Goal: Register for event/course

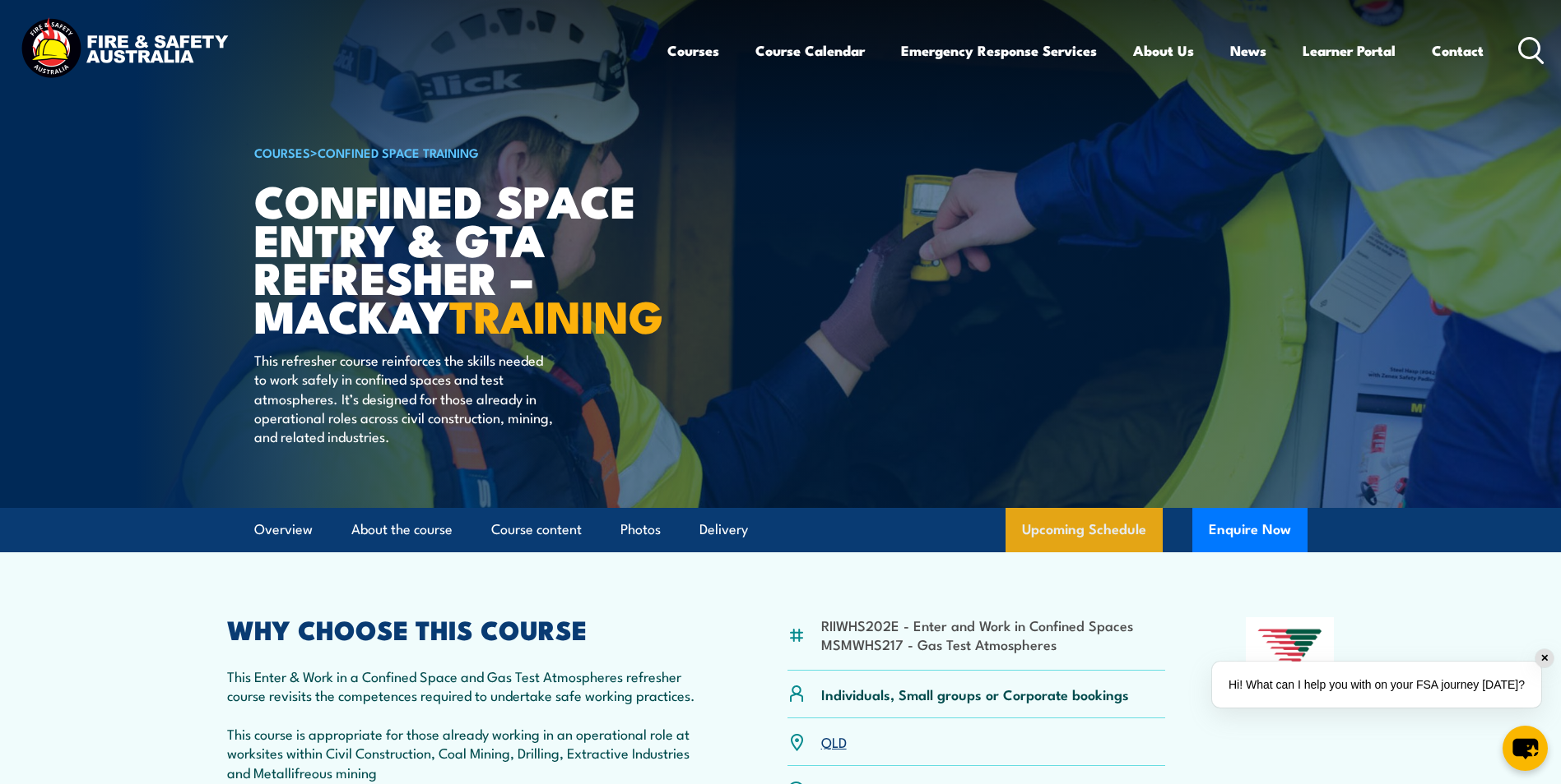
click at [1040, 553] on link "Upcoming Schedule" at bounding box center [1083, 530] width 157 height 44
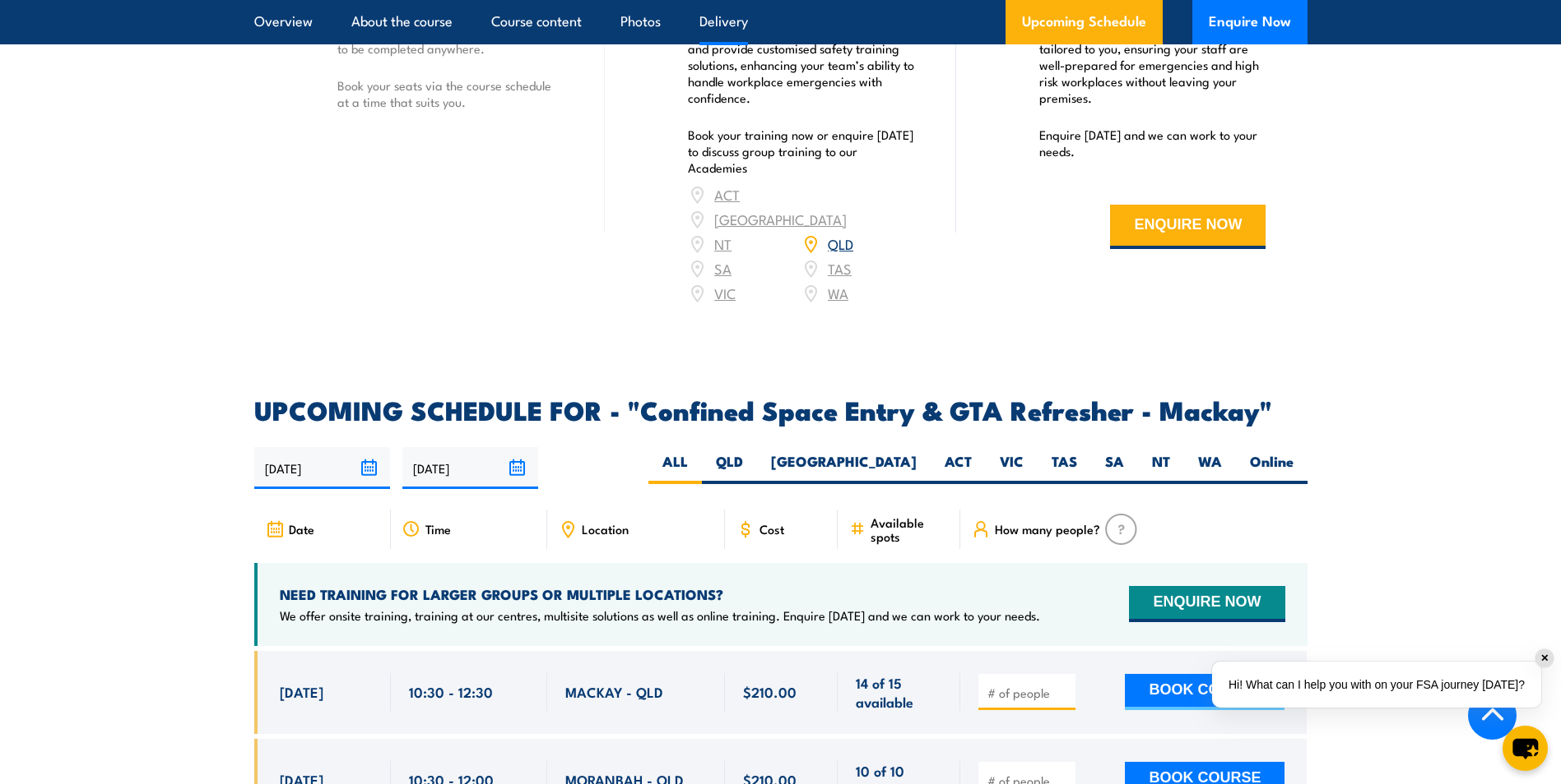
scroll to position [2180, 0]
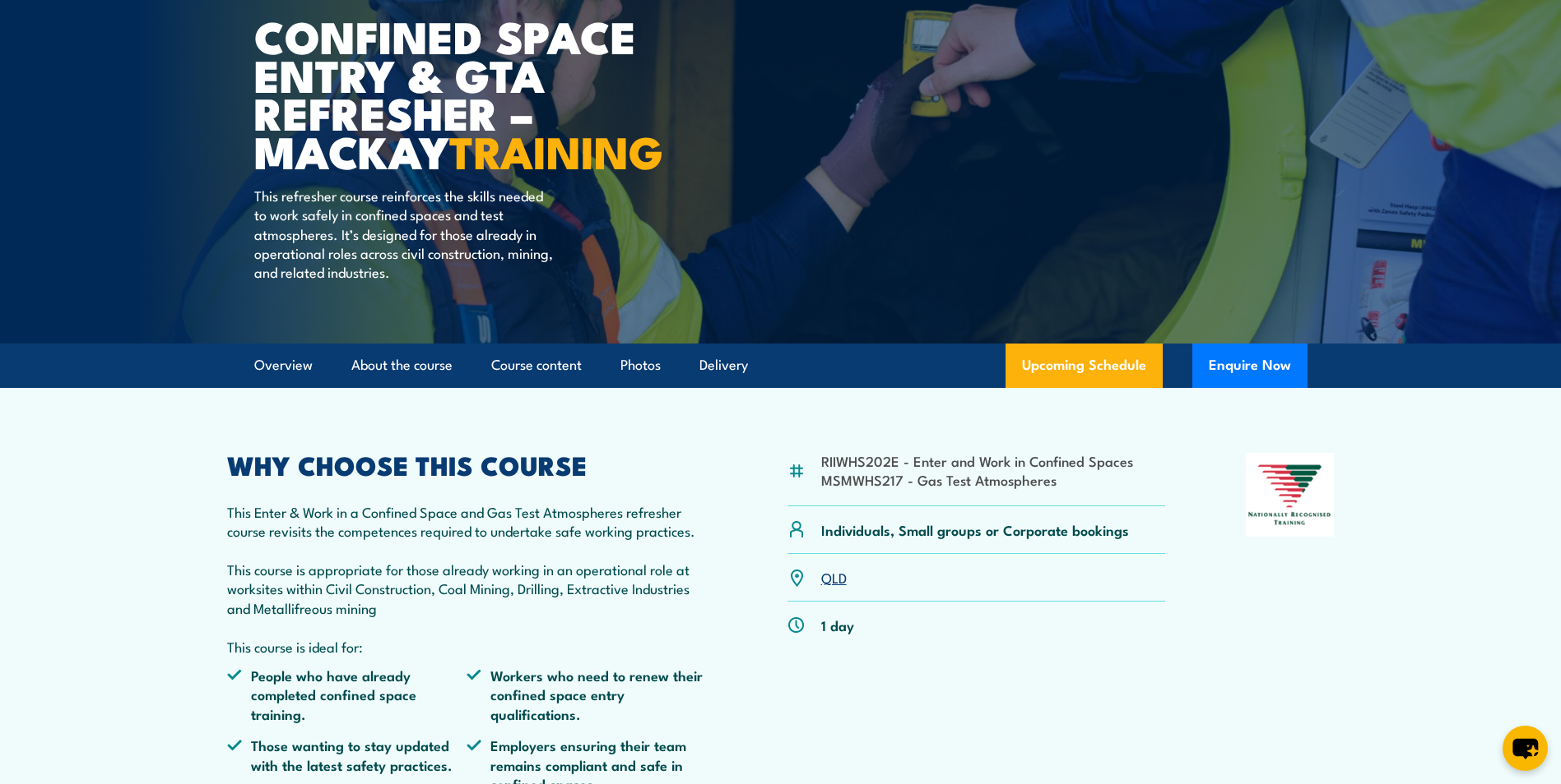
scroll to position [246, 0]
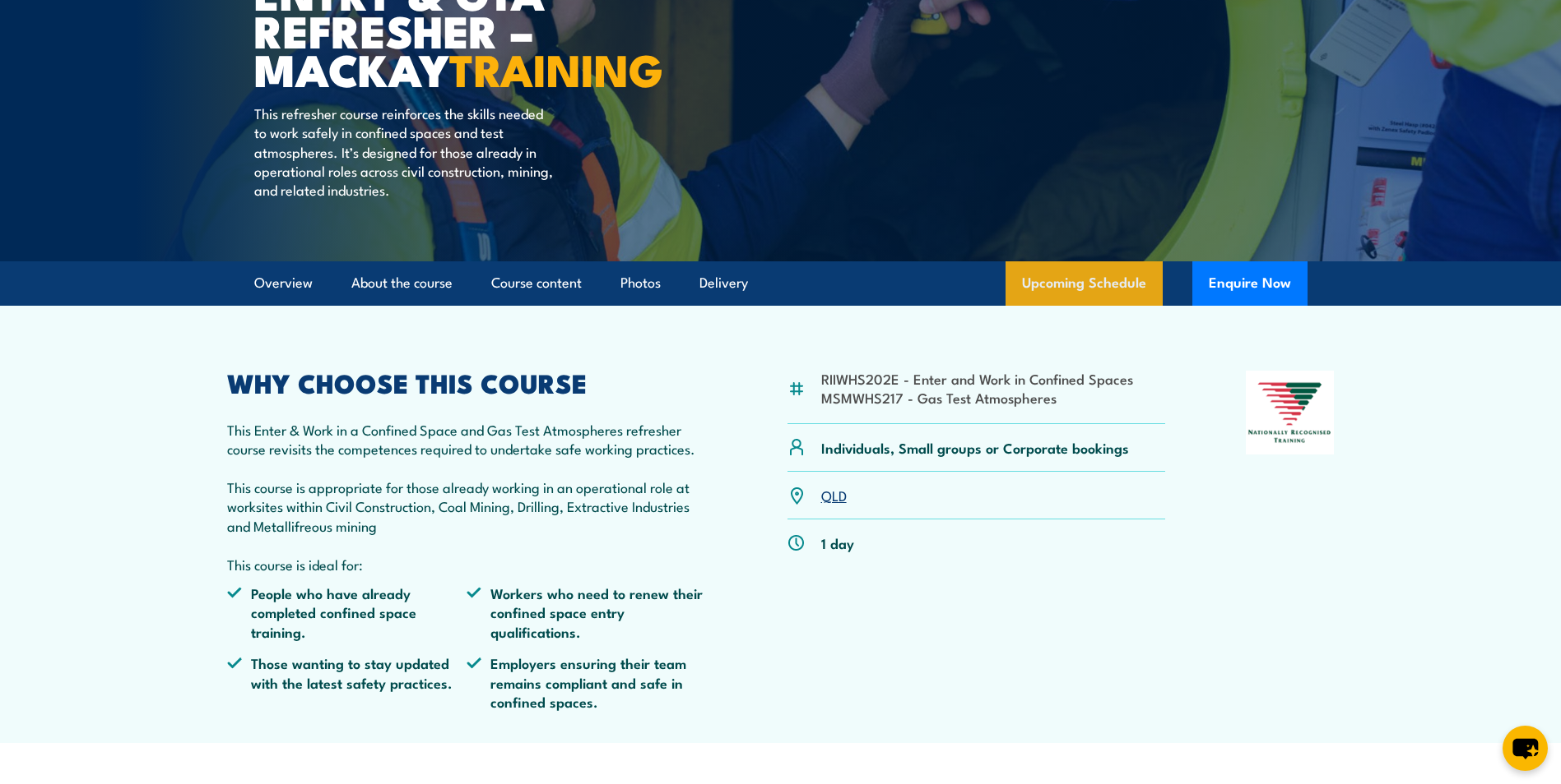
click at [1082, 305] on link "Upcoming Schedule" at bounding box center [1083, 283] width 157 height 44
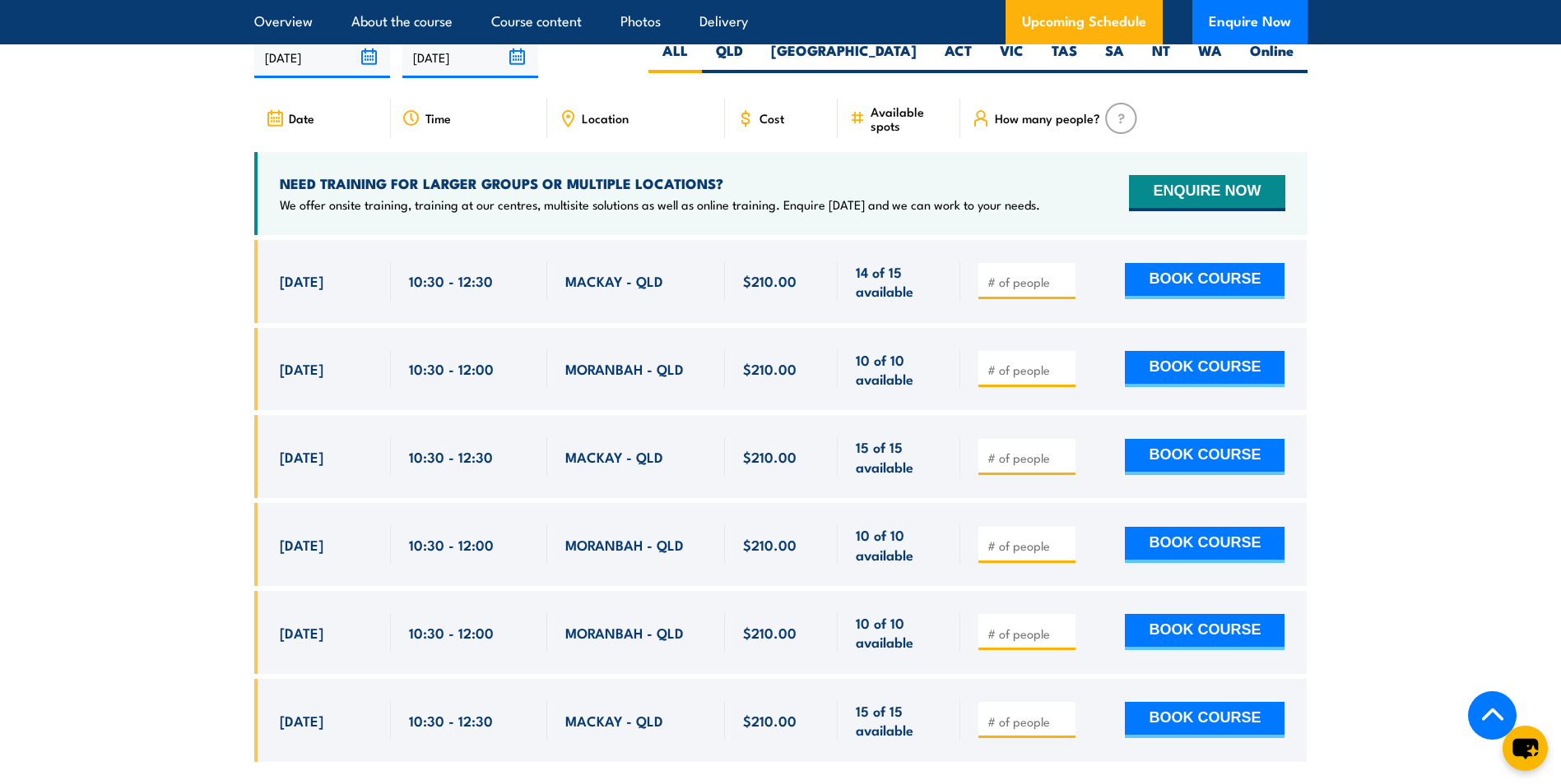
scroll to position [2426, 0]
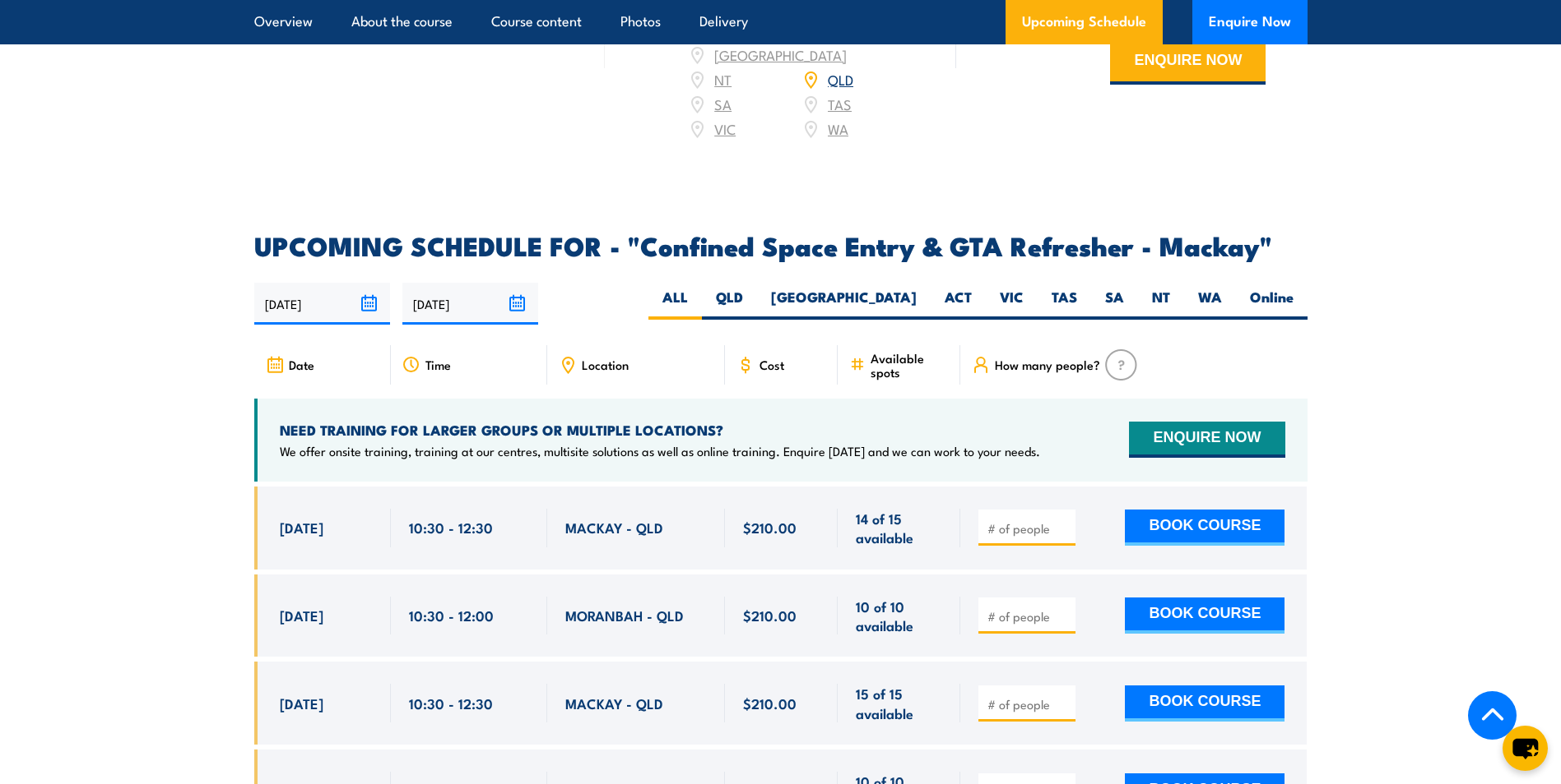
scroll to position [246, 0]
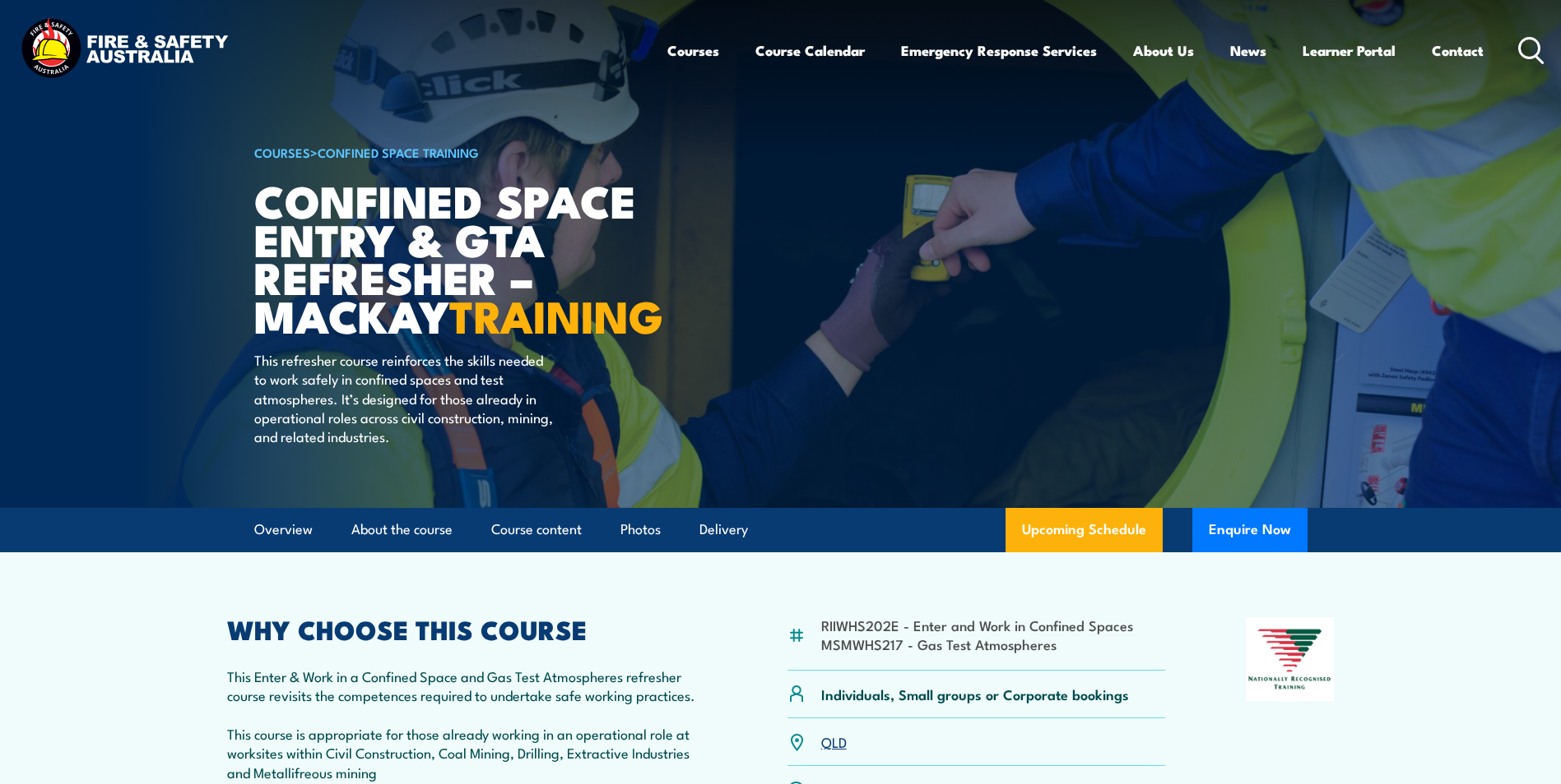
click at [1052, 553] on link "Upcoming Schedule" at bounding box center [1083, 530] width 157 height 44
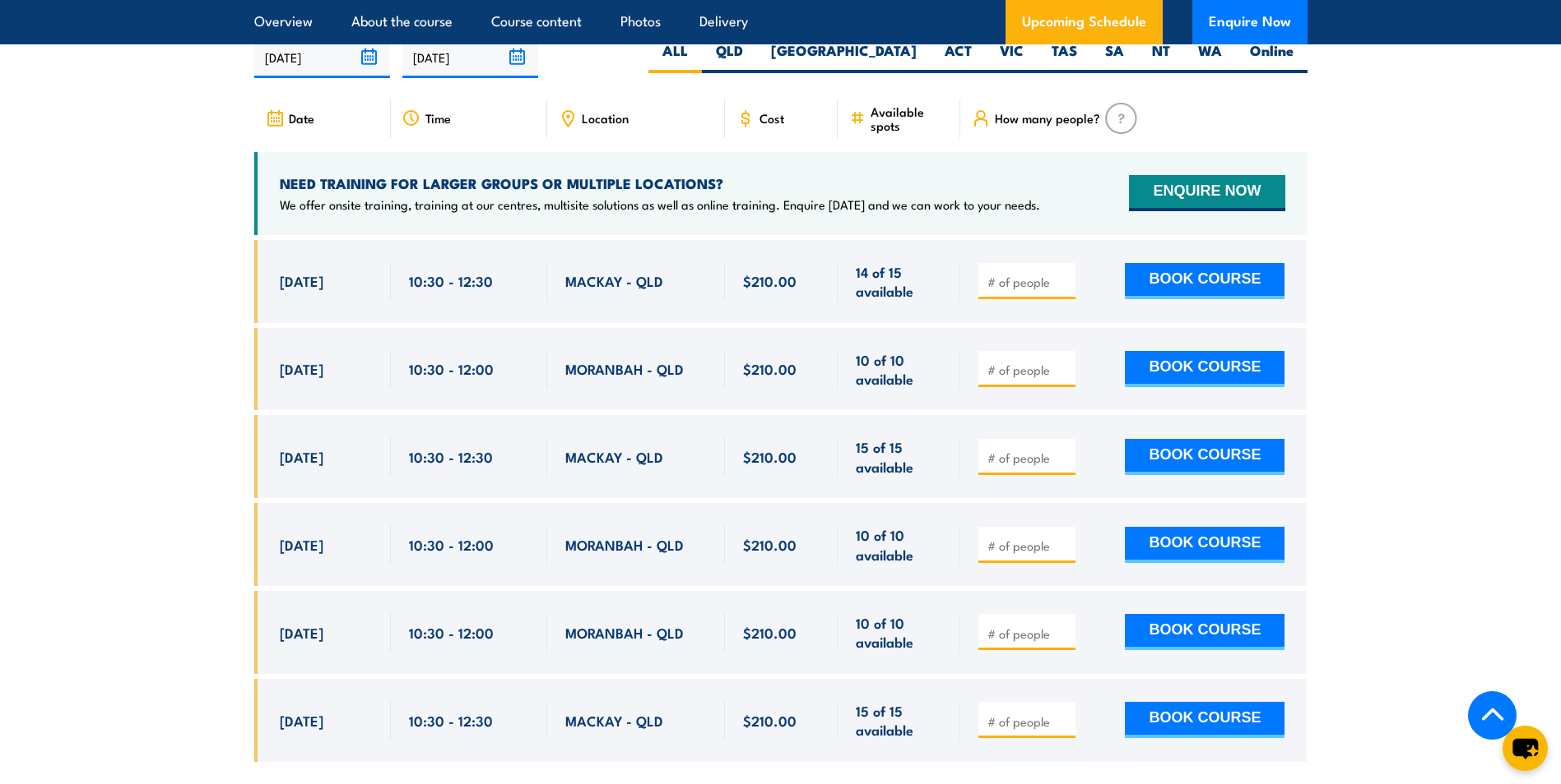
scroll to position [2426, 0]
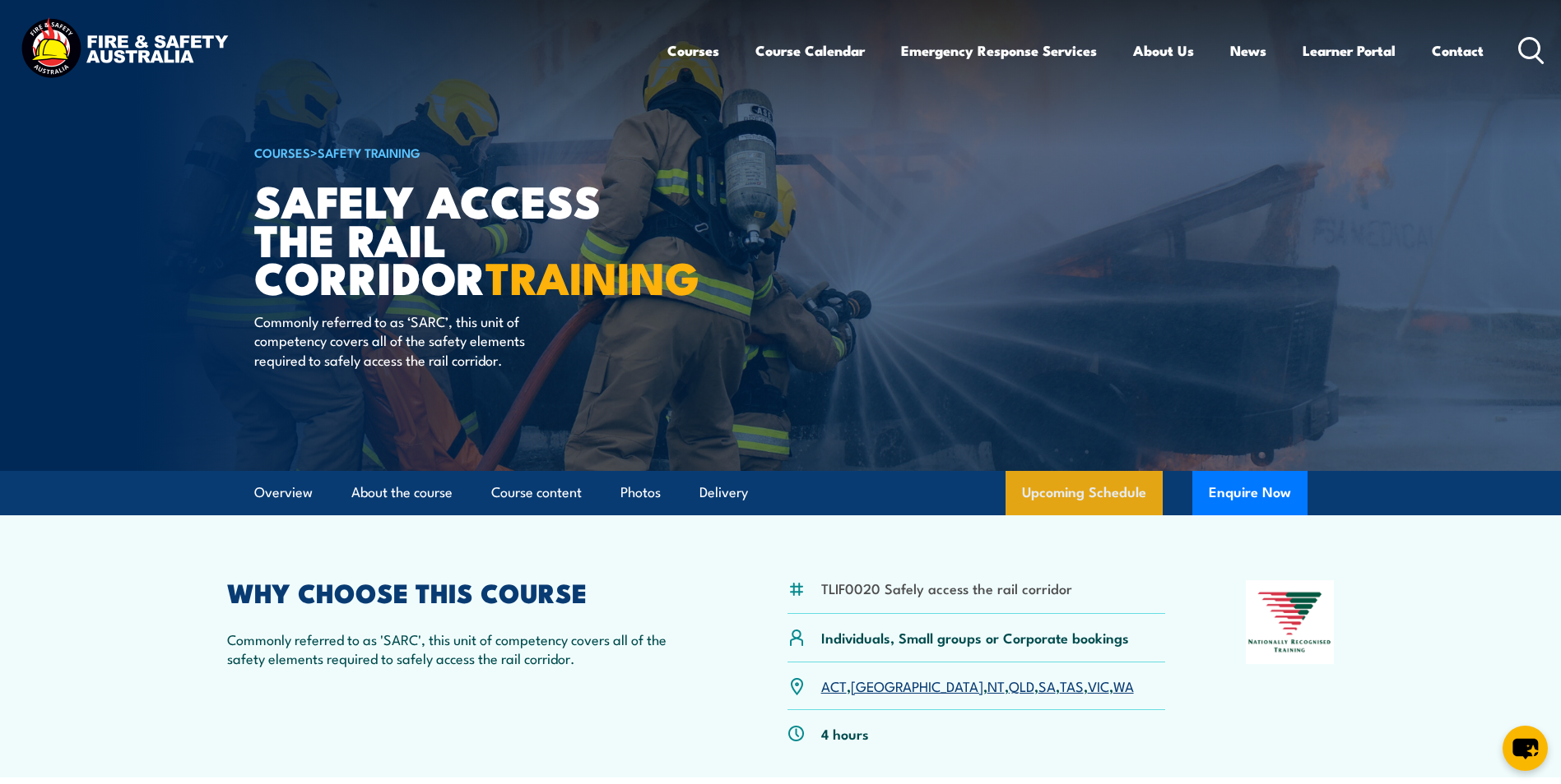
click at [1041, 495] on link "Upcoming Schedule" at bounding box center [1083, 493] width 157 height 44
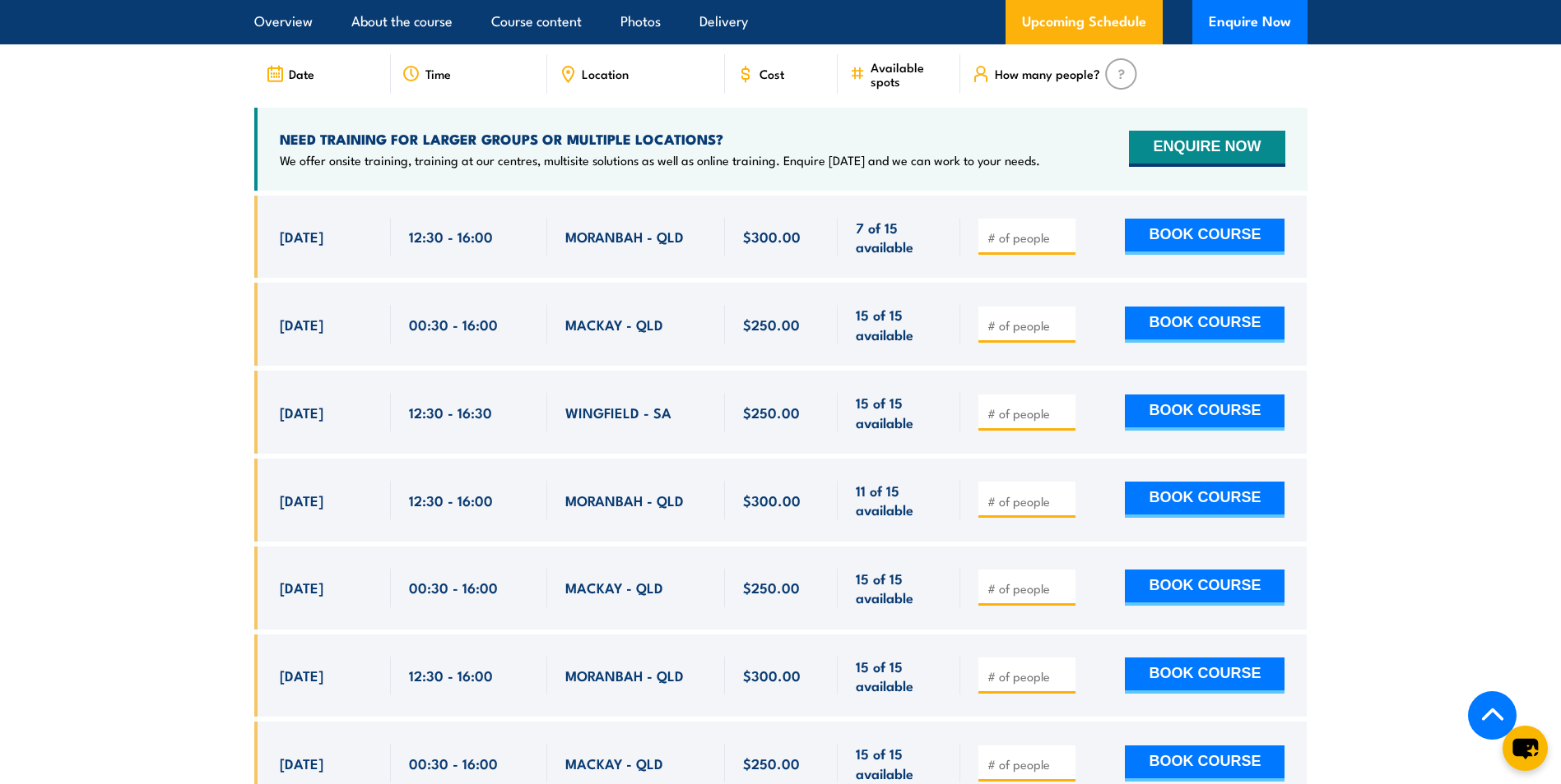
scroll to position [2638, 0]
